Goal: Information Seeking & Learning: Stay updated

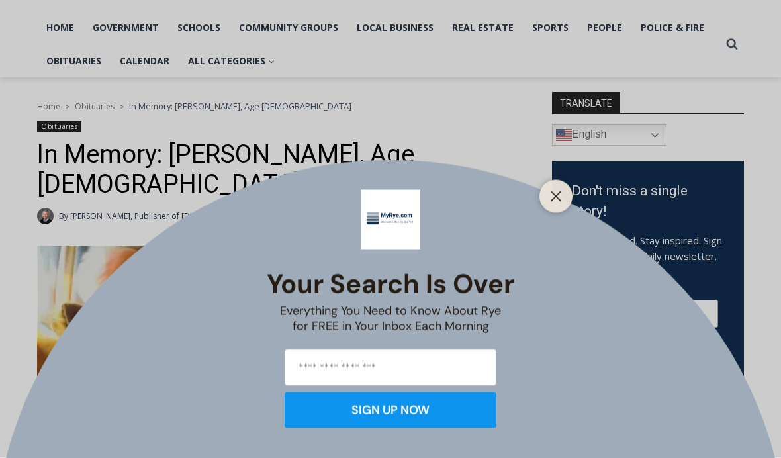
scroll to position [276, 0]
click at [558, 206] on button "Close" at bounding box center [555, 196] width 19 height 19
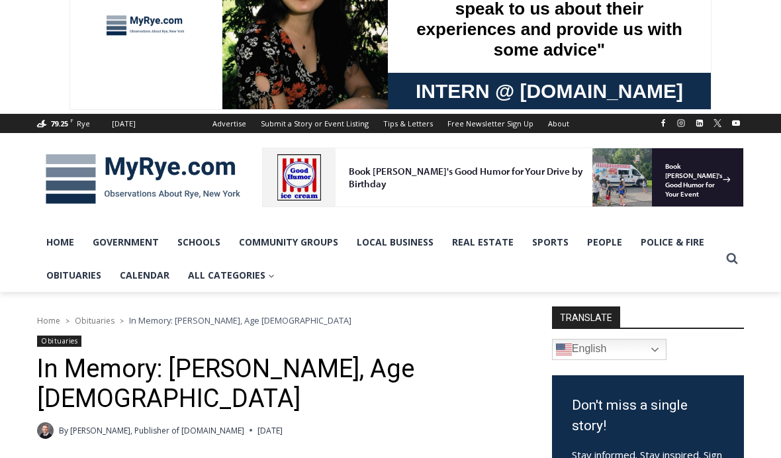
scroll to position [0, 0]
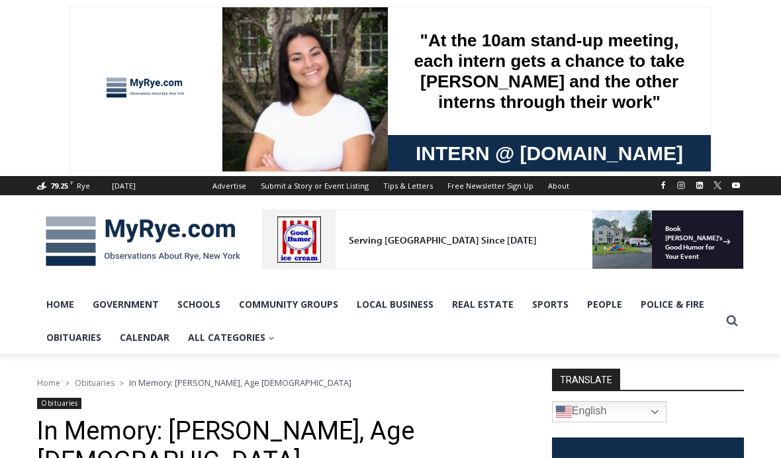
click at [65, 333] on link "Obituaries" at bounding box center [73, 337] width 73 height 33
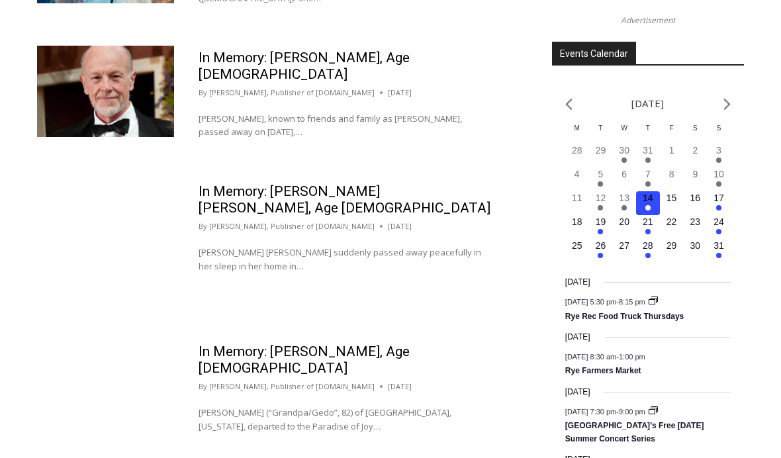
scroll to position [2015, 0]
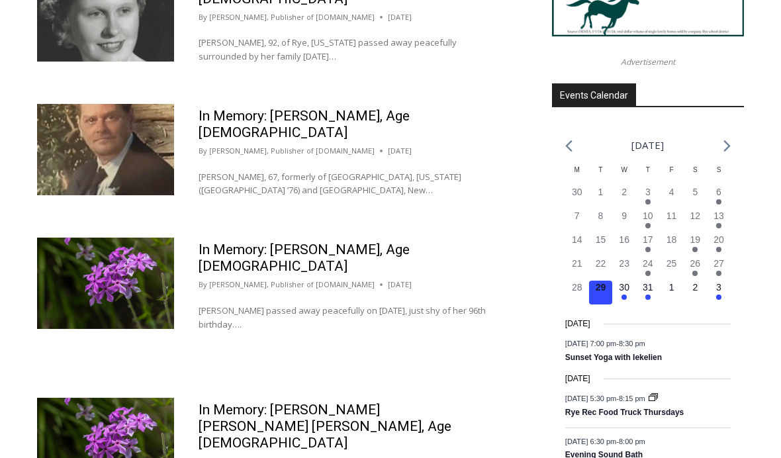
scroll to position [2062, 0]
